Goal: Information Seeking & Learning: Learn about a topic

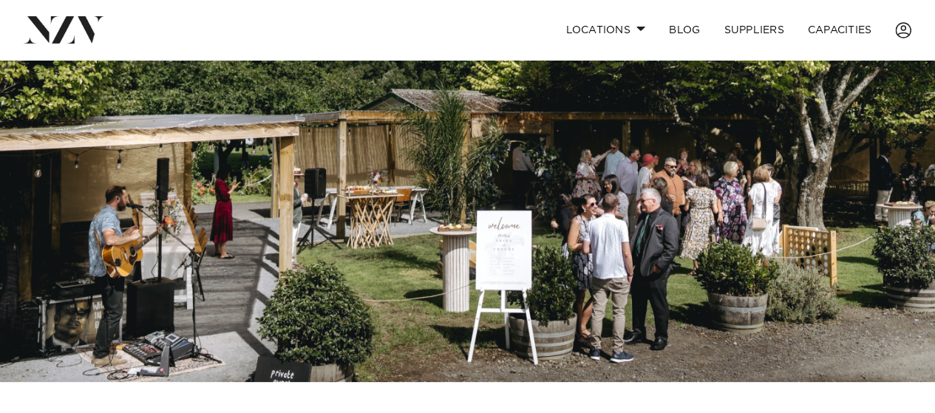
scroll to position [114, 0]
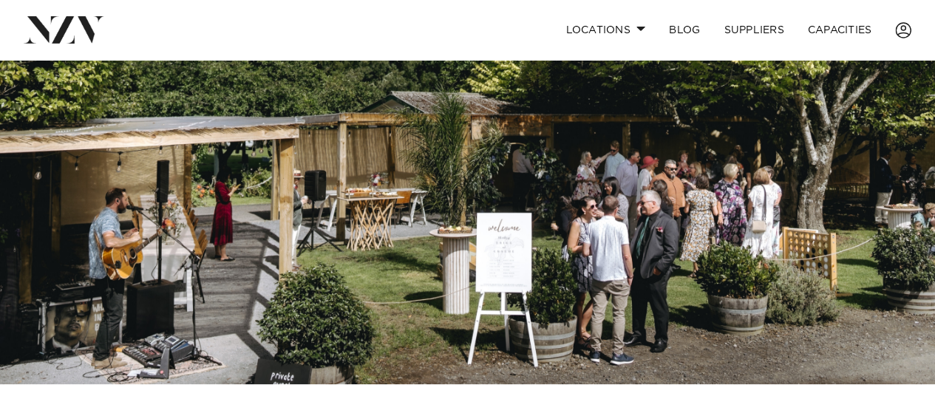
click at [307, 227] on img at bounding box center [467, 165] width 935 height 438
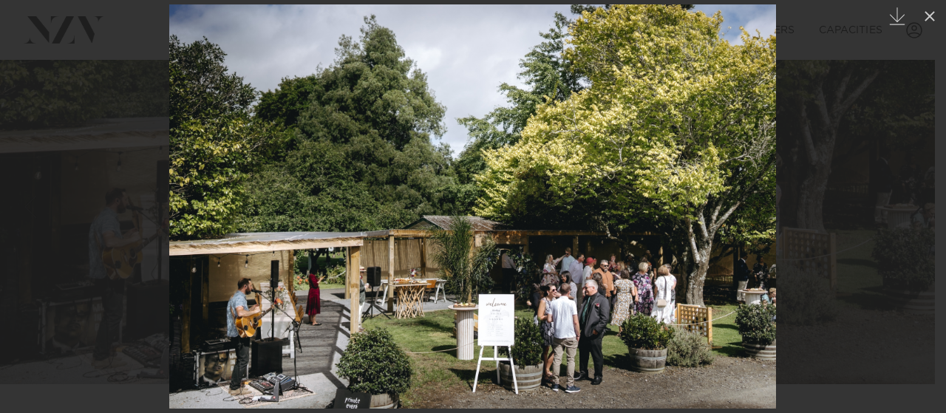
click at [914, 211] on div "Next slide" at bounding box center [916, 207] width 20 height 28
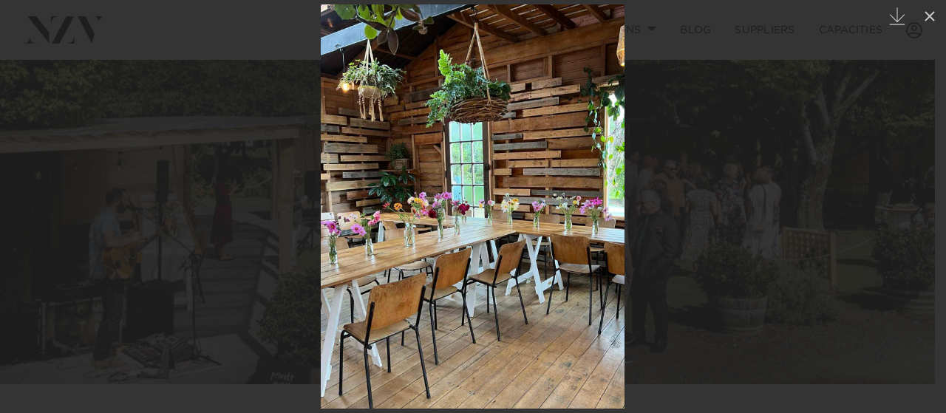
click at [876, 332] on div at bounding box center [473, 206] width 946 height 413
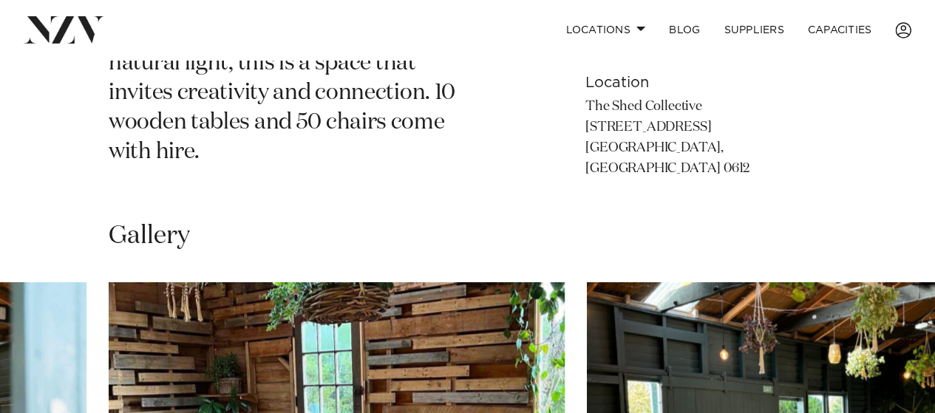
scroll to position [880, 0]
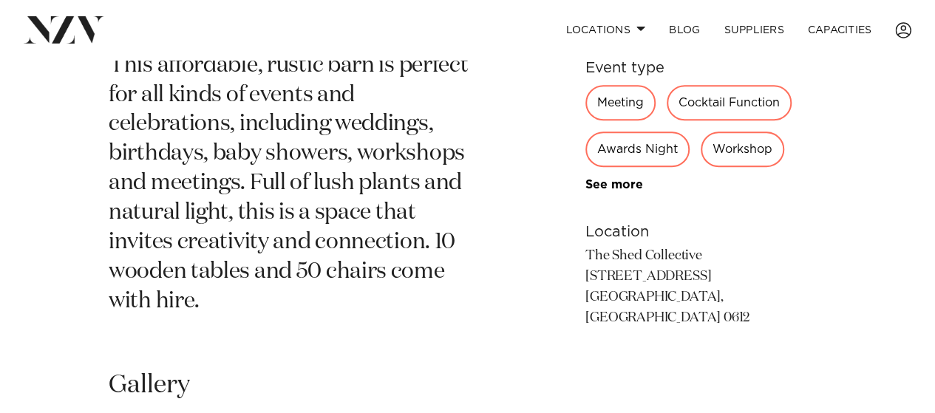
scroll to position [729, 0]
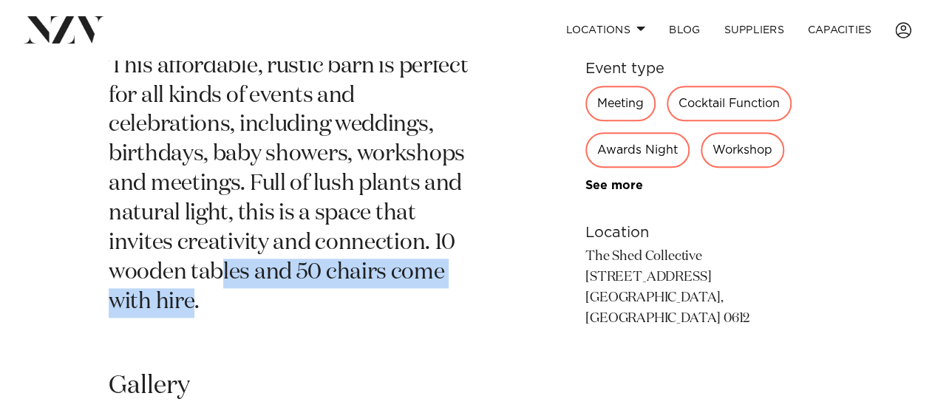
drag, startPoint x: 447, startPoint y: 286, endPoint x: 142, endPoint y: 267, distance: 305.7
click at [142, 267] on p "This affordable, rustic barn is perfect for all kinds of events and celebration…" at bounding box center [295, 184] width 372 height 265
click at [406, 297] on section "This venue is currently unavailable on NZ Venues. Auckland The Shed Collective …" at bounding box center [295, 87] width 372 height 519
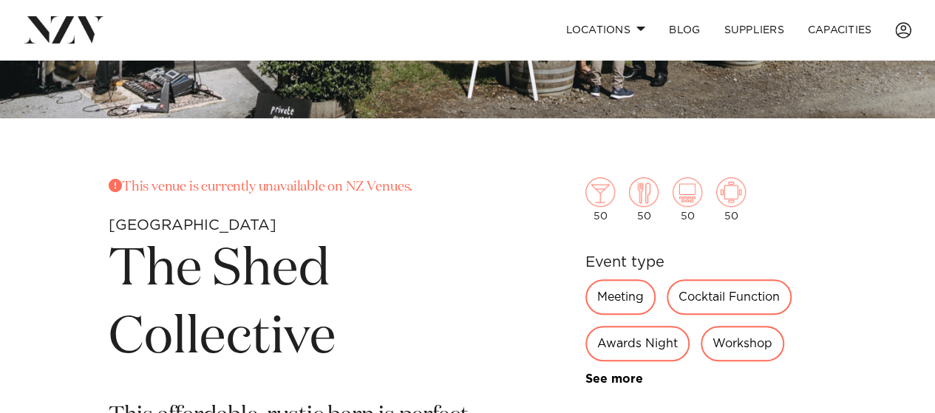
scroll to position [0, 0]
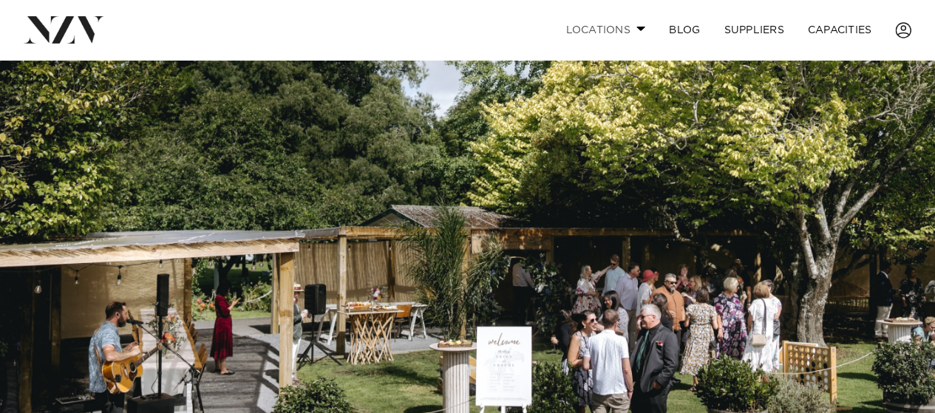
click at [607, 33] on link "Locations" at bounding box center [604, 30] width 103 height 32
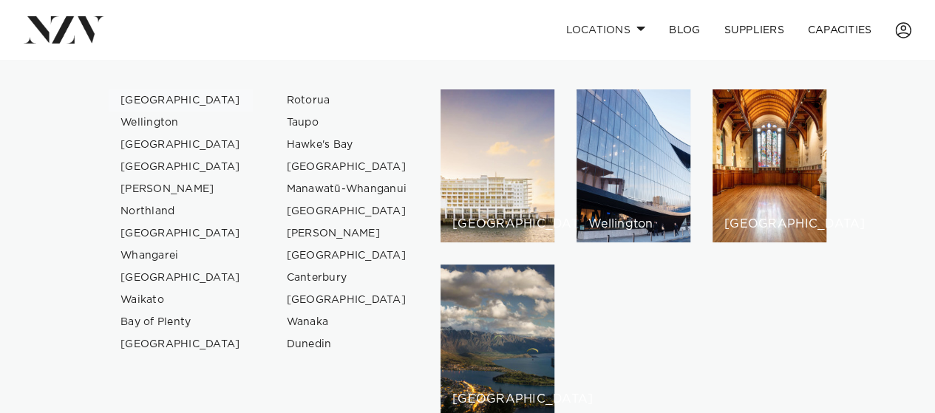
click at [143, 100] on link "[GEOGRAPHIC_DATA]" at bounding box center [181, 100] width 144 height 22
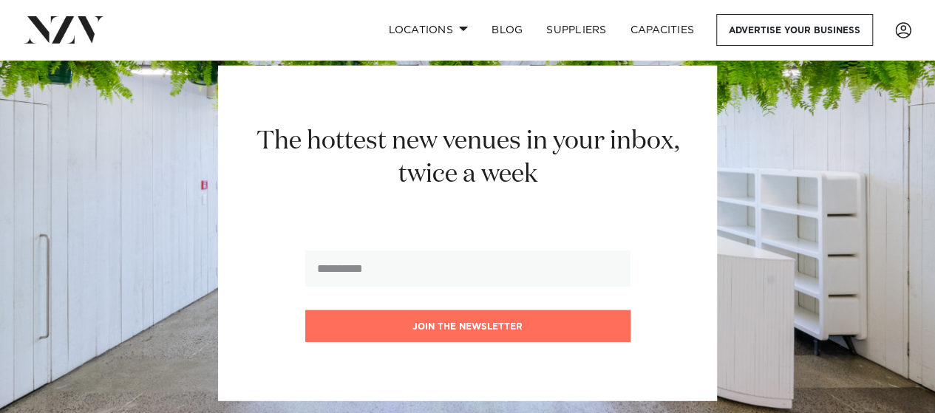
scroll to position [18641, 0]
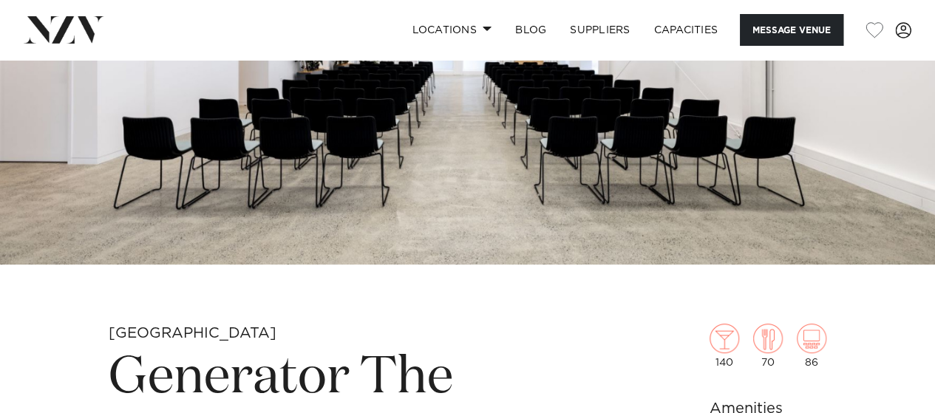
scroll to position [241, 0]
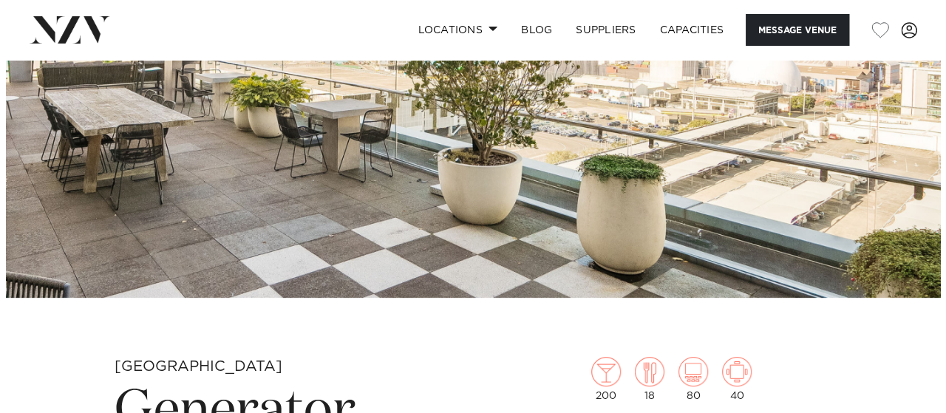
scroll to position [201, 0]
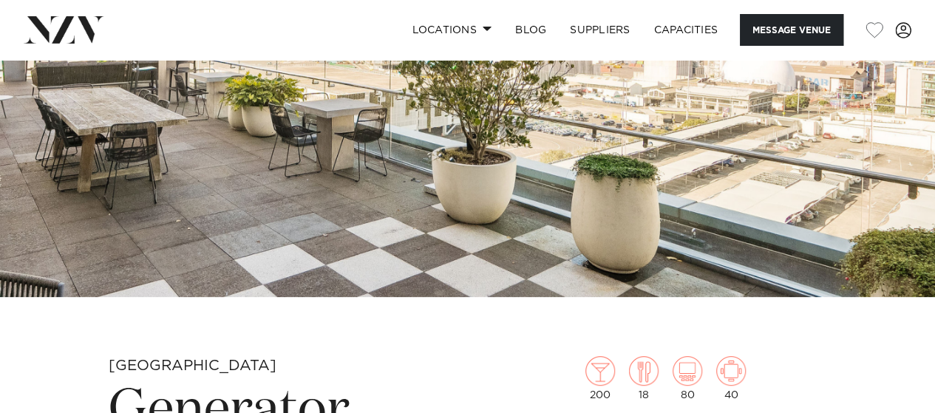
click at [395, 82] on img at bounding box center [467, 78] width 935 height 438
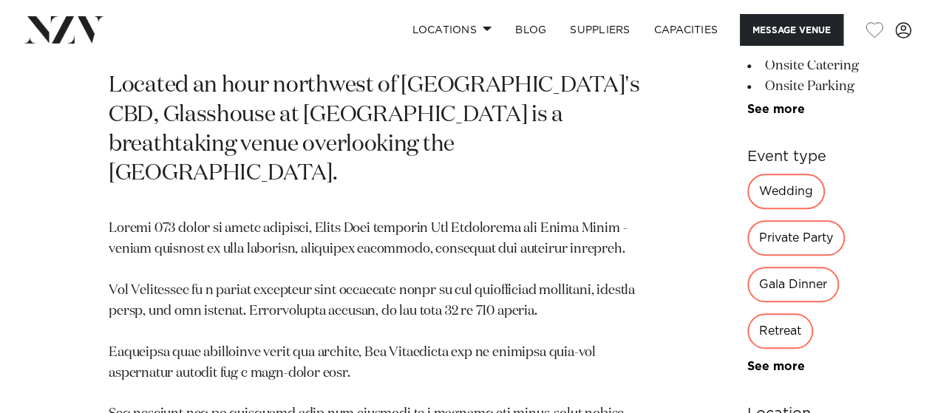
scroll to position [672, 0]
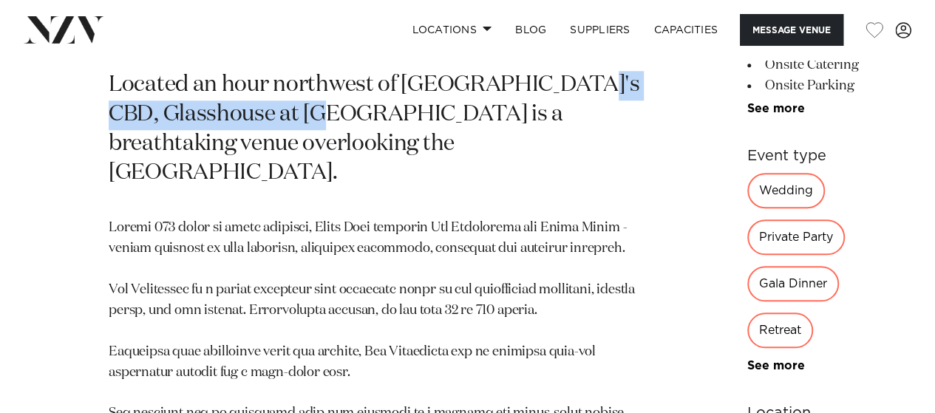
drag, startPoint x: 163, startPoint y: 149, endPoint x: 281, endPoint y: 123, distance: 120.5
click at [281, 123] on p "Located an hour northwest of [GEOGRAPHIC_DATA]'s CBD, Glasshouse at [GEOGRAPHIC…" at bounding box center [375, 130] width 533 height 118
